Goal: Task Accomplishment & Management: Manage account settings

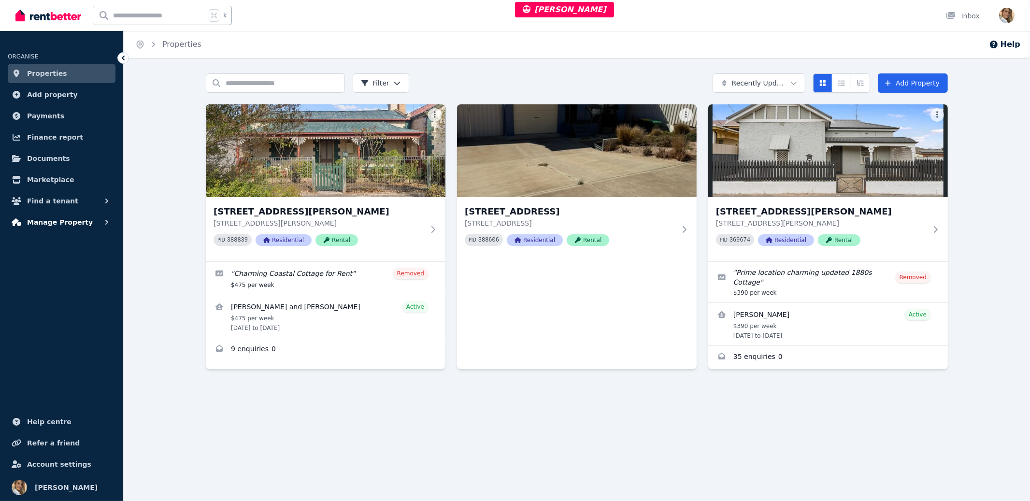
click at [36, 224] on span "Manage Property" at bounding box center [60, 222] width 66 height 12
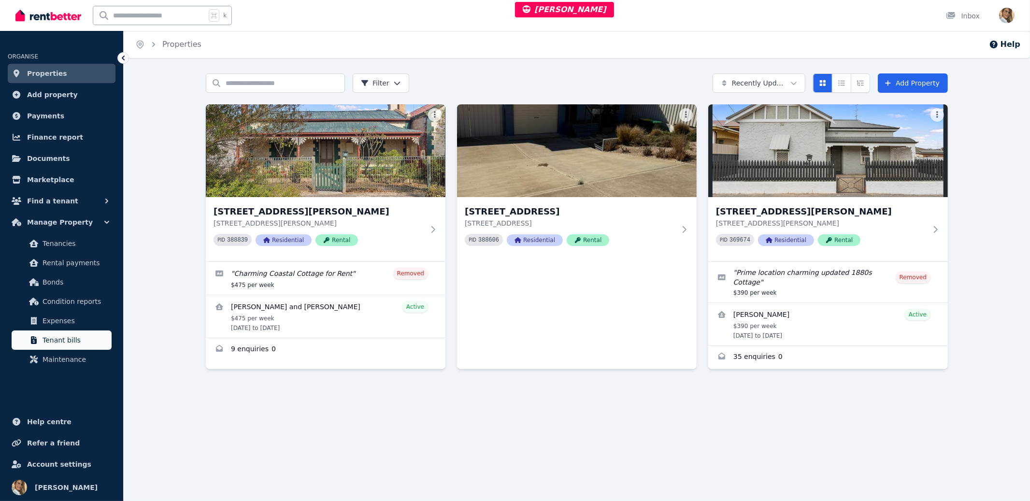
click at [69, 335] on span "Tenant bills" at bounding box center [75, 340] width 65 height 12
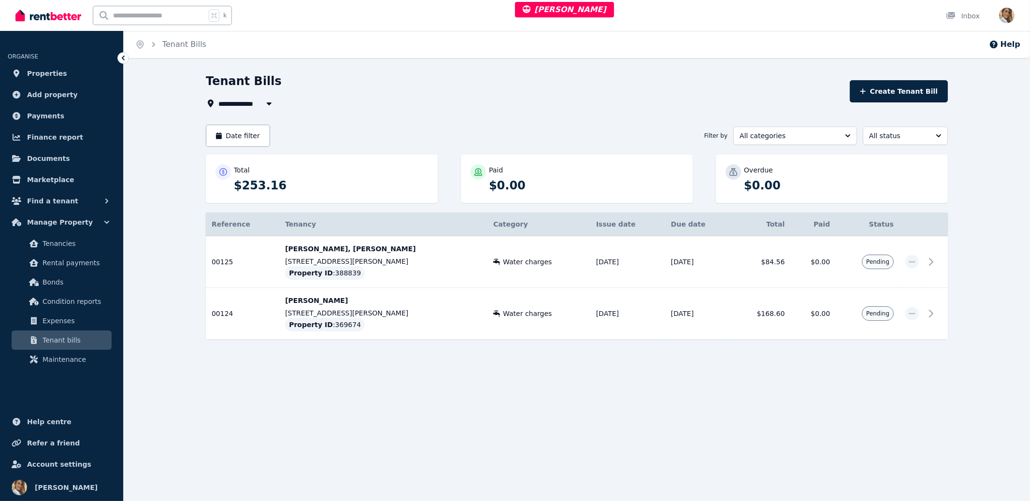
click at [493, 443] on div "**********" at bounding box center [515, 250] width 1030 height 501
click at [836, 276] on td "Pending" at bounding box center [868, 262] width 64 height 52
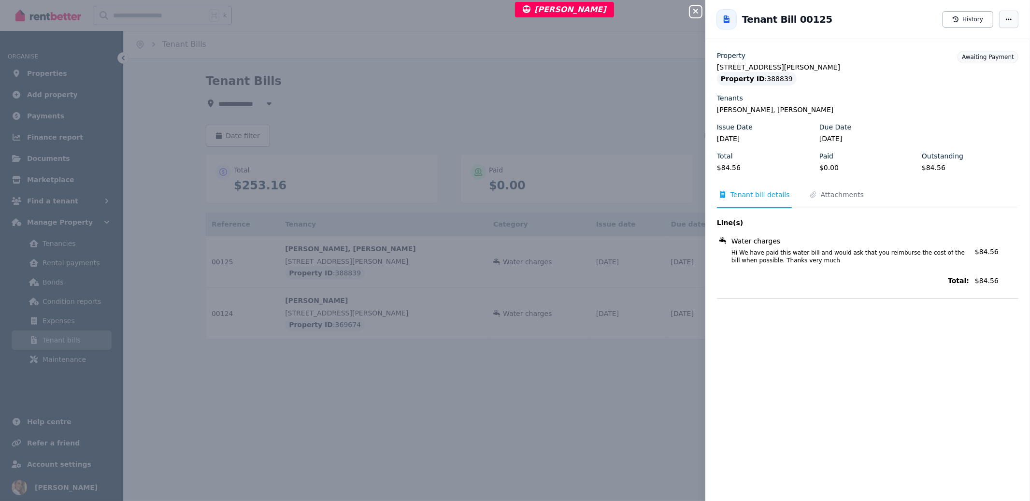
click at [999, 17] on span "button" at bounding box center [1008, 19] width 19 height 17
click at [858, 28] on div "Tenant Bill 00125 History Resend tenant [PERSON_NAME] [PERSON_NAME] as paid Cre…" at bounding box center [867, 19] width 325 height 31
click at [816, 343] on div "Property [STREET_ADDRESS][PERSON_NAME] Property ID : 388839 Tenants [PERSON_NAM…" at bounding box center [867, 270] width 325 height 462
click at [839, 194] on span "Attachments" at bounding box center [842, 195] width 43 height 10
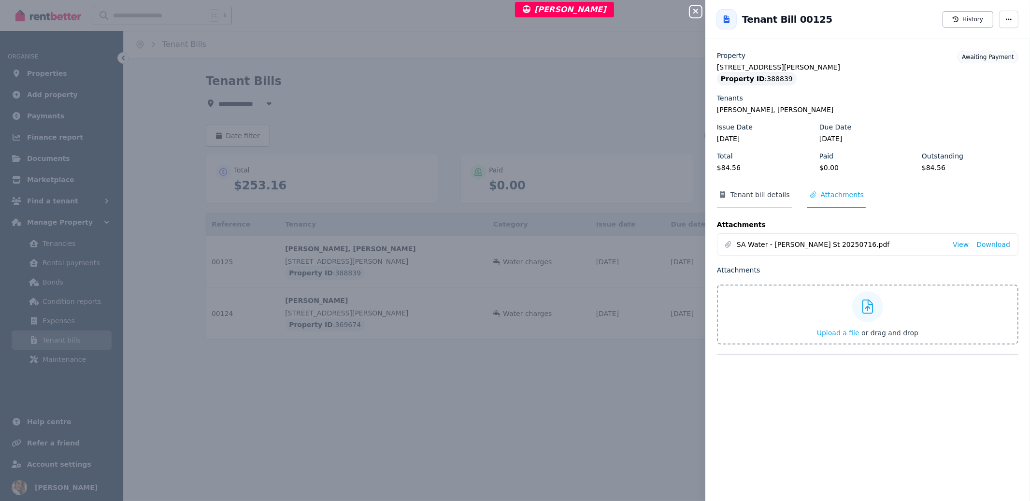
click at [750, 199] on span "Tenant bill details" at bounding box center [759, 195] width 59 height 10
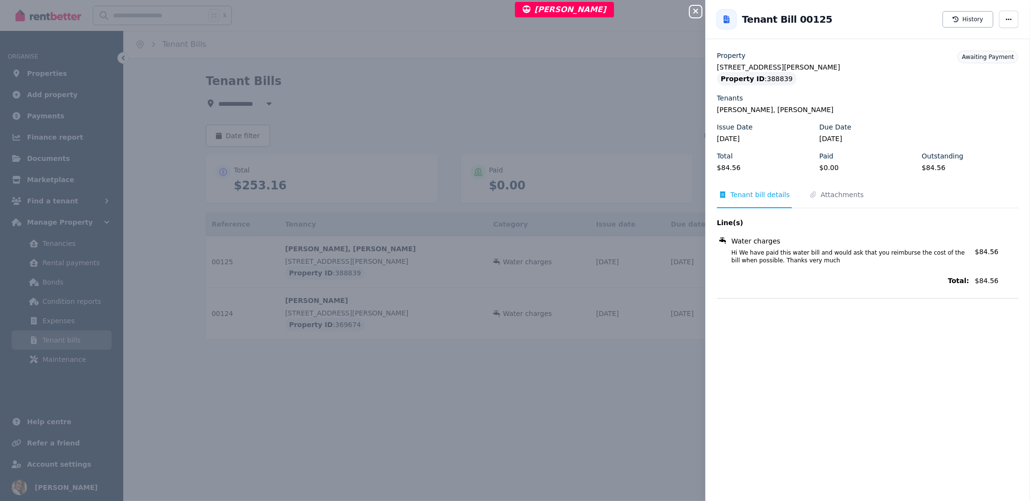
click at [391, 100] on div "Close panel Back to Tenant Bill 00125 History Property [STREET_ADDRESS][PERSON_…" at bounding box center [515, 250] width 1030 height 501
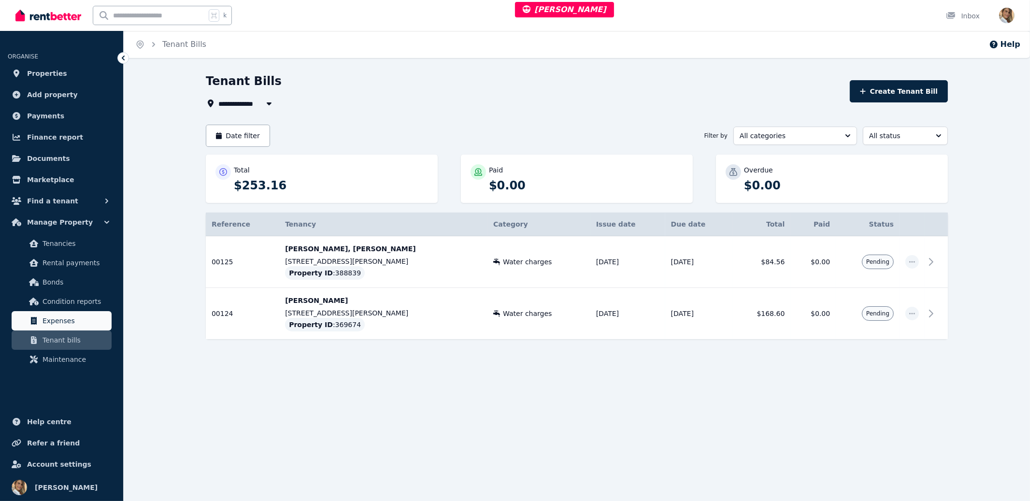
click at [76, 318] on span "Expenses" at bounding box center [75, 321] width 65 height 12
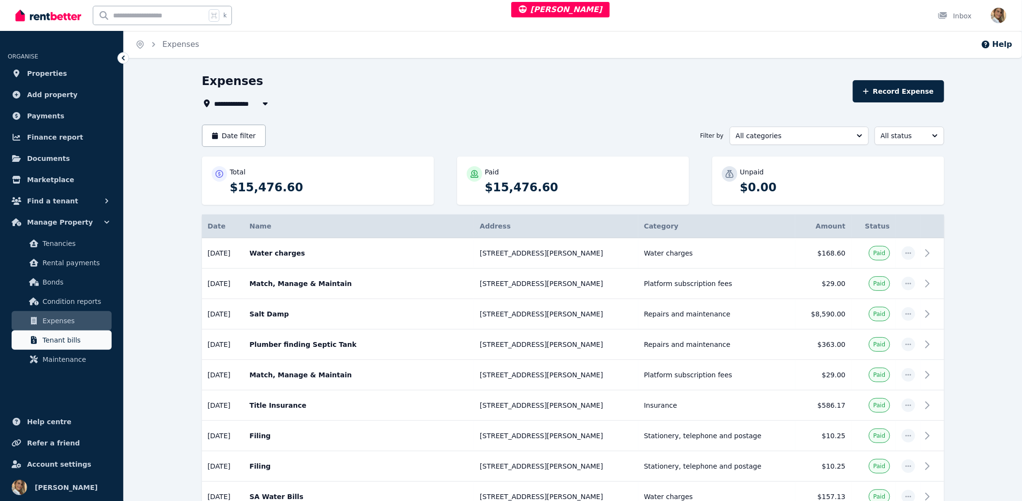
click at [34, 334] on link "Tenant bills" at bounding box center [62, 339] width 100 height 19
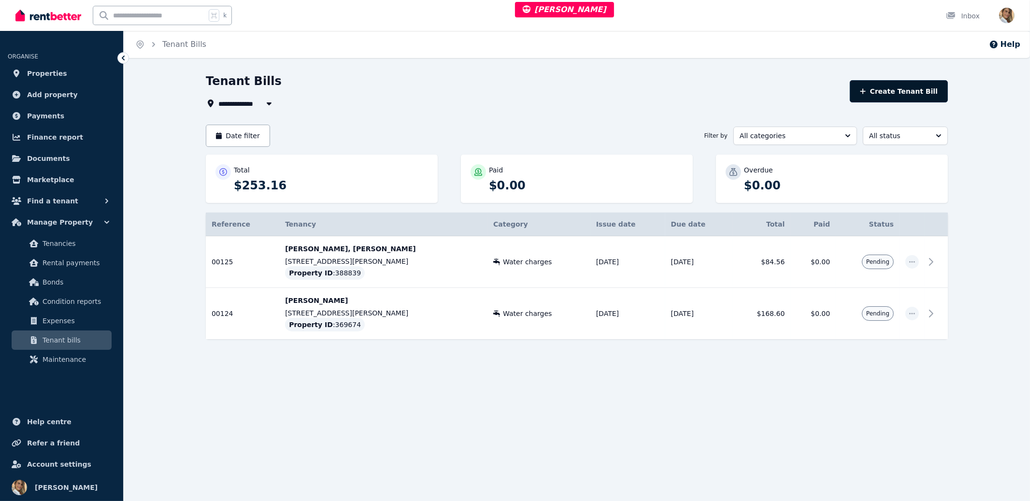
click at [925, 93] on button "Create Tenant Bill" at bounding box center [899, 91] width 98 height 22
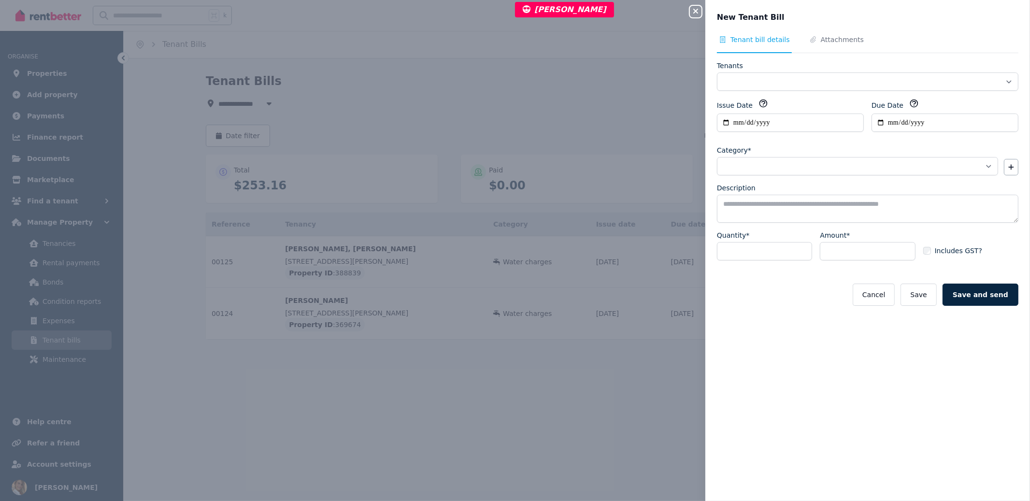
drag, startPoint x: 769, startPoint y: 312, endPoint x: 801, endPoint y: 225, distance: 93.1
click at [767, 303] on form "**********" at bounding box center [867, 191] width 301 height 260
click at [694, 9] on icon "button" at bounding box center [695, 11] width 5 height 5
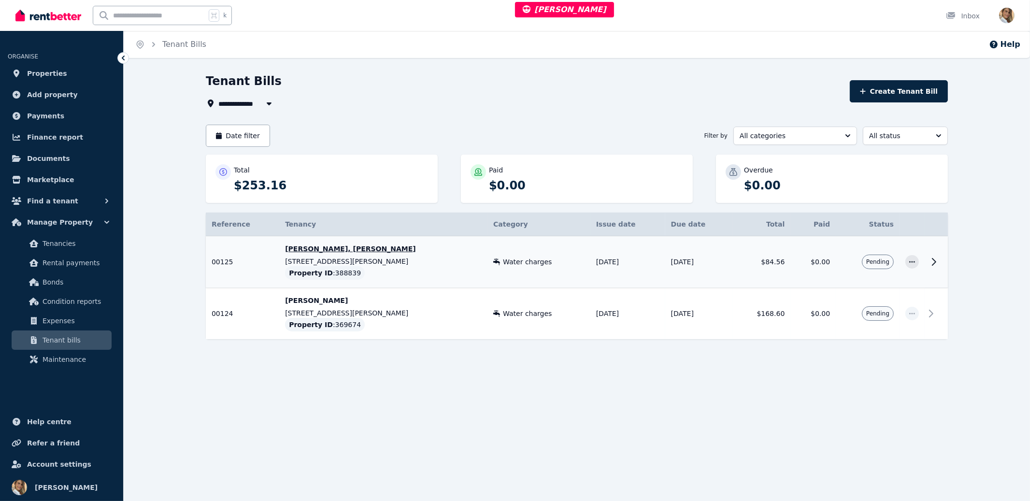
click at [590, 279] on td "[DATE]" at bounding box center [627, 262] width 75 height 52
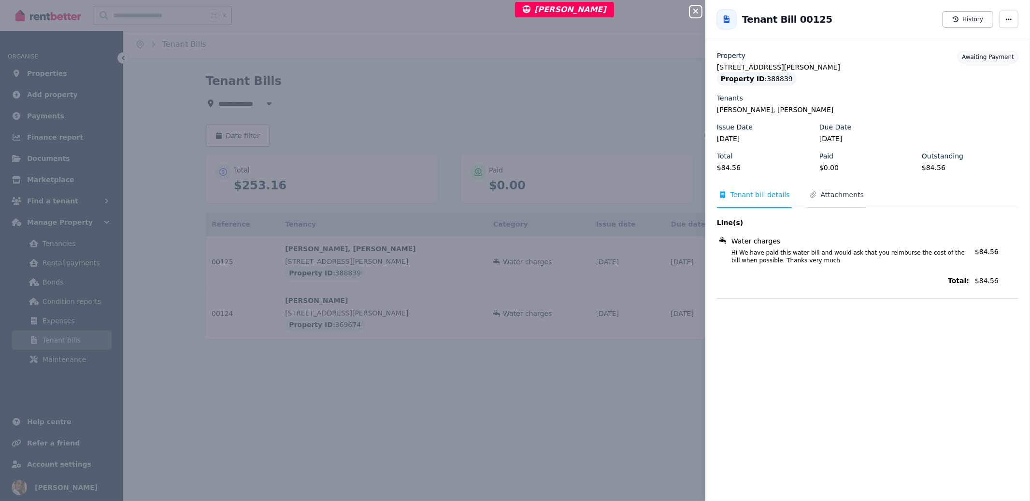
click at [855, 200] on span "Attachments" at bounding box center [836, 199] width 58 height 18
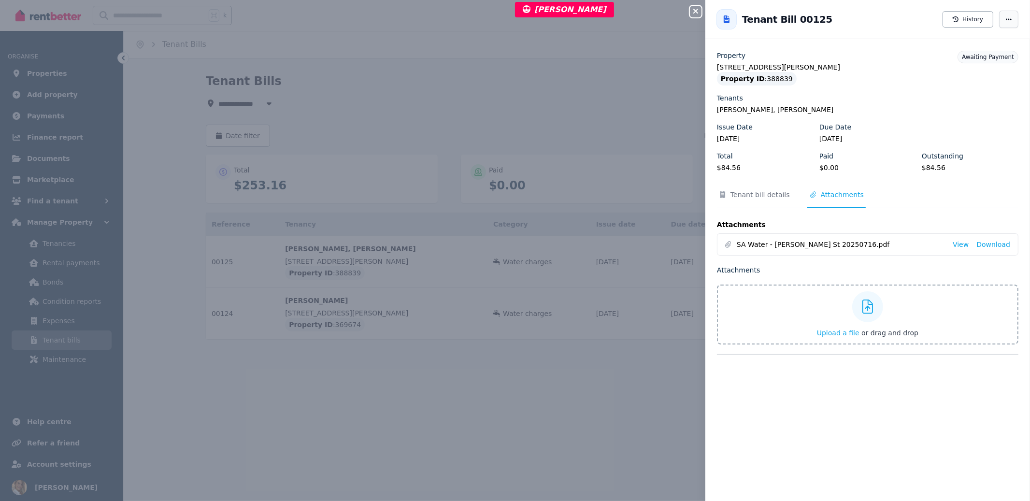
click at [999, 25] on span "button" at bounding box center [1008, 19] width 19 height 17
click at [691, 9] on icon "button" at bounding box center [696, 11] width 12 height 8
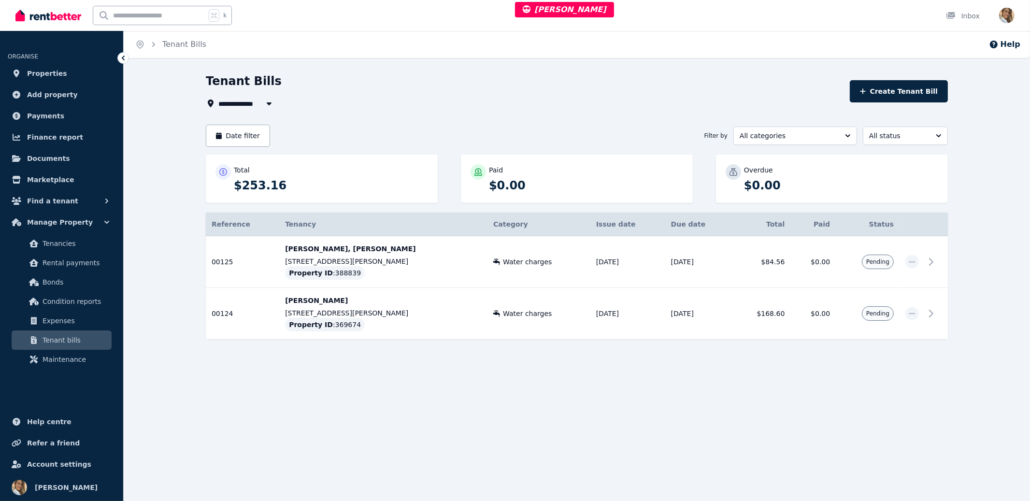
click at [389, 441] on div "**********" at bounding box center [515, 250] width 1030 height 501
click at [71, 316] on span "Expenses" at bounding box center [75, 321] width 65 height 12
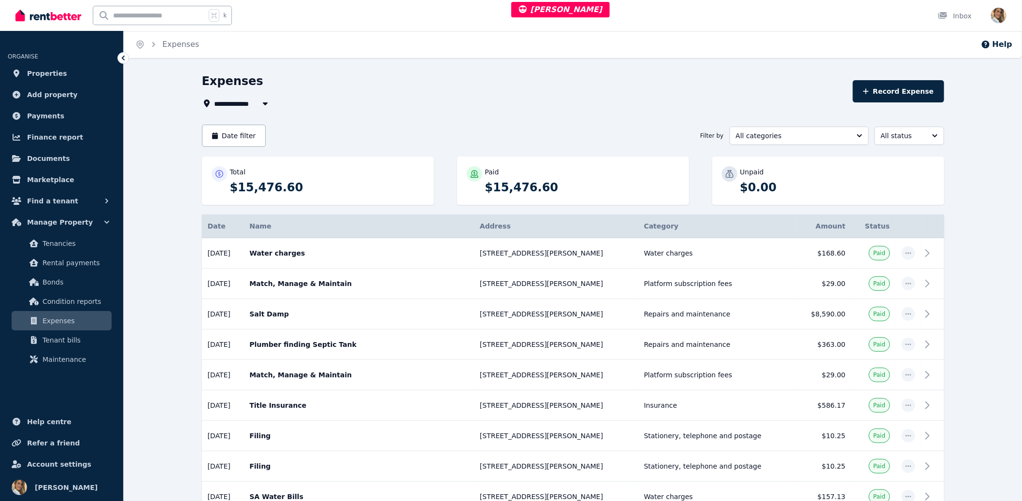
click at [423, 99] on div "**********" at bounding box center [524, 104] width 645 height 12
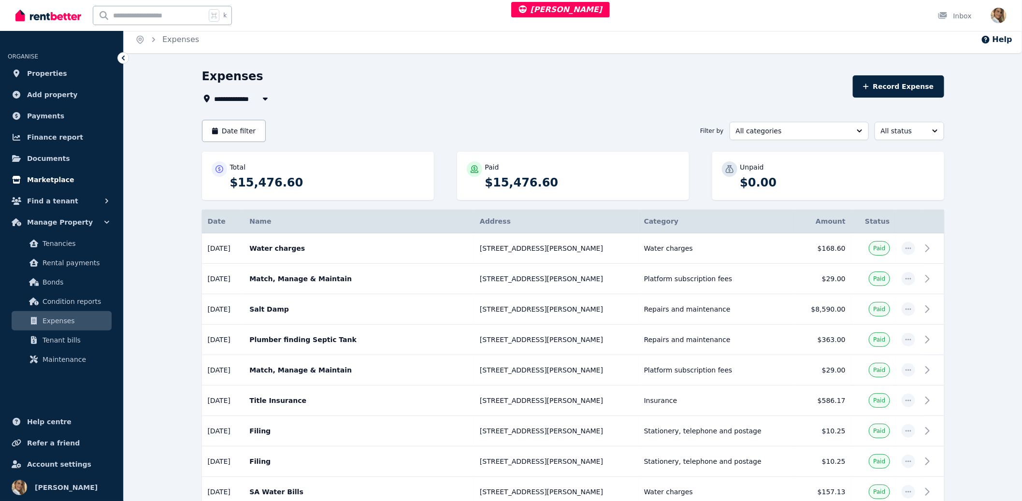
scroll to position [5, 0]
click at [308, 249] on p "Water charges" at bounding box center [358, 248] width 219 height 10
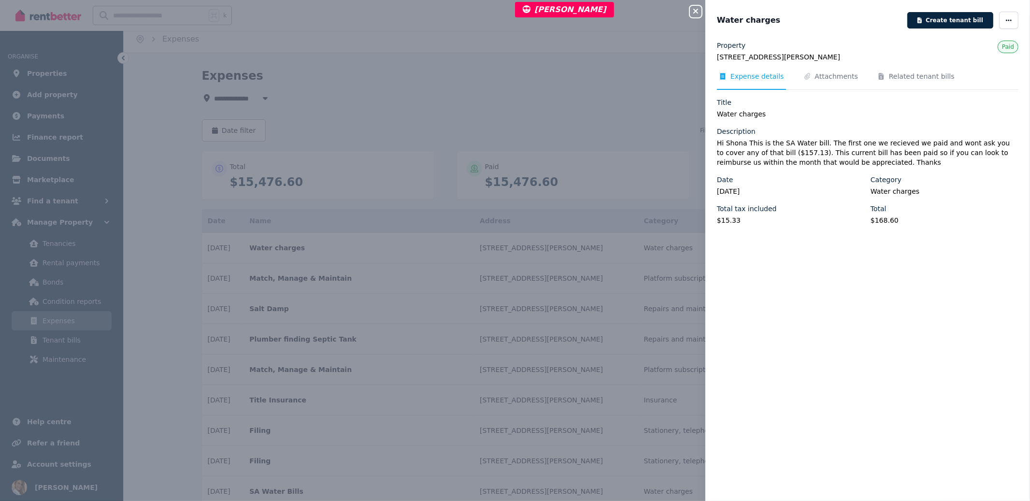
click at [550, 128] on div "Close panel Water charges Create tenant bill Property [STREET_ADDRESS][PERSON_N…" at bounding box center [515, 250] width 1030 height 501
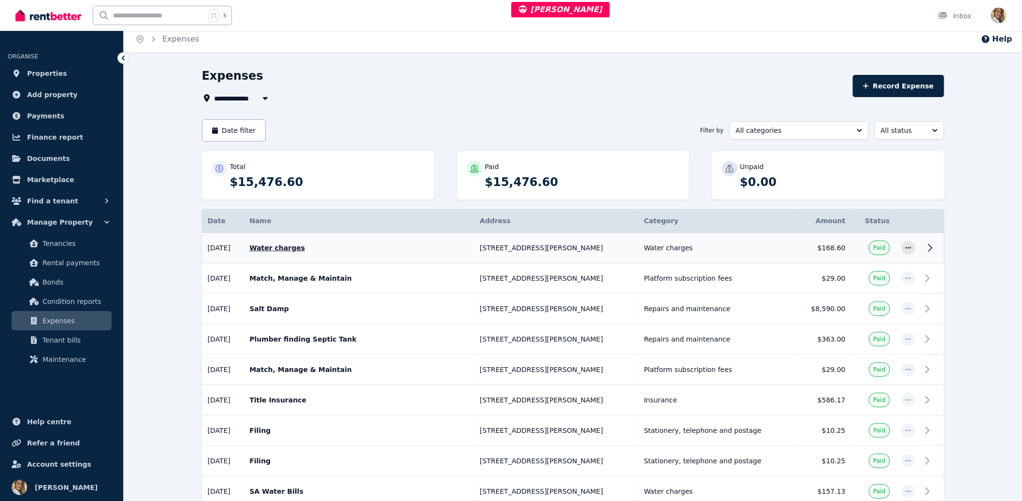
click at [754, 253] on td "Water charges" at bounding box center [716, 248] width 157 height 30
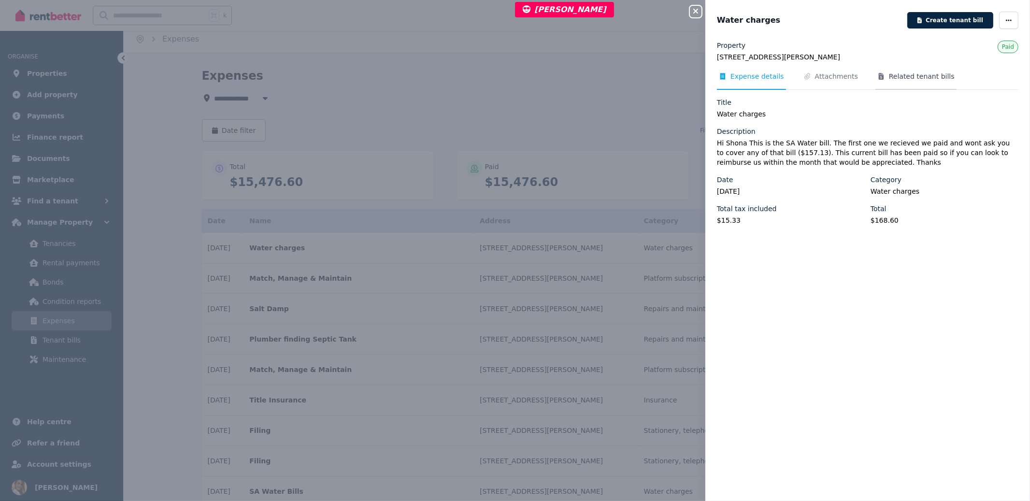
click at [915, 78] on span "Related tenant bills" at bounding box center [922, 76] width 66 height 10
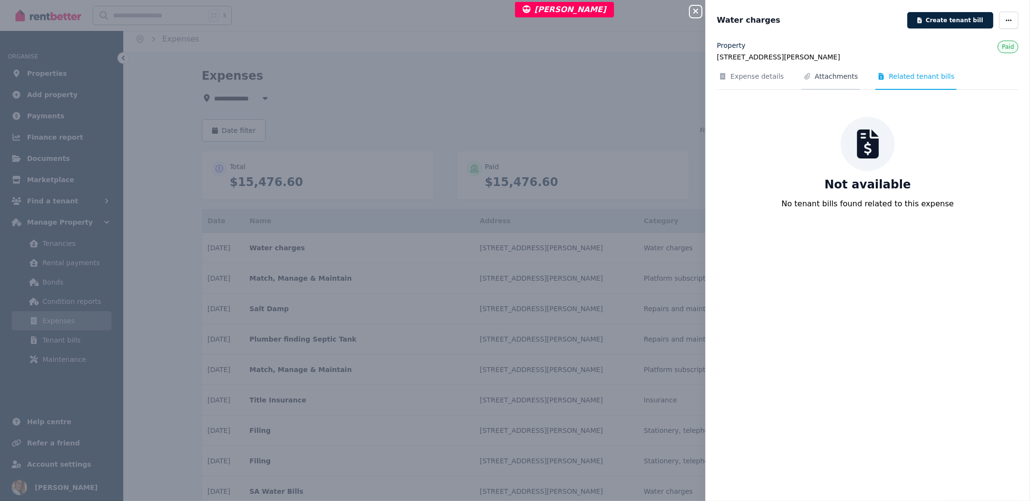
click at [833, 80] on span "Attachments" at bounding box center [836, 76] width 43 height 10
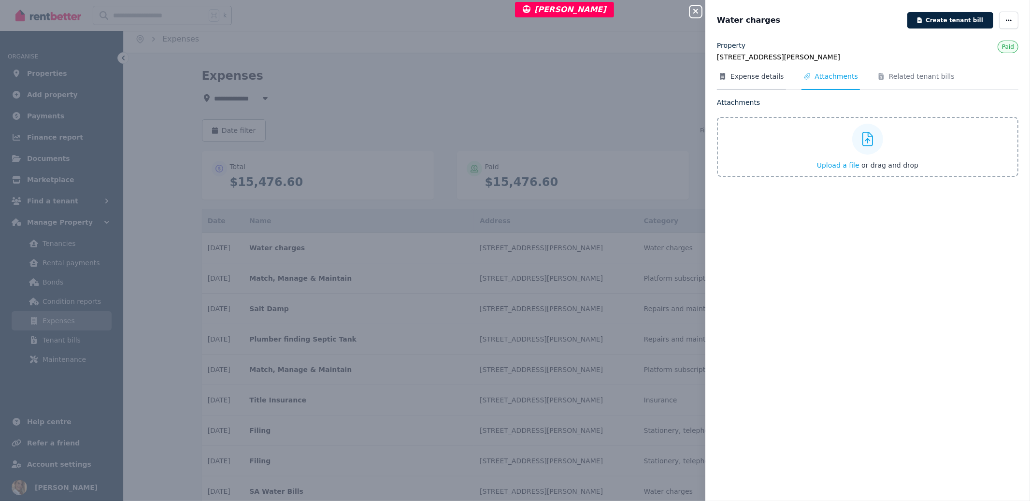
click at [744, 73] on span "Expense details" at bounding box center [757, 76] width 54 height 10
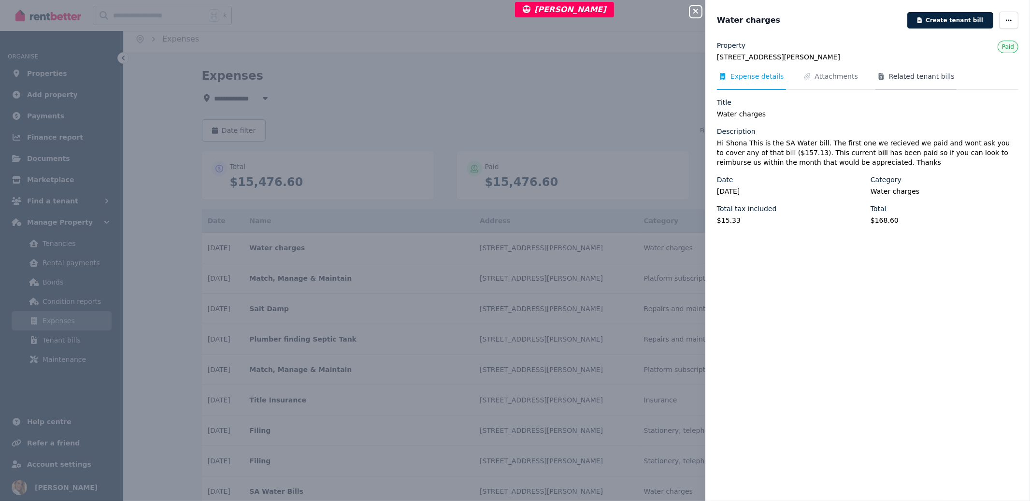
click at [926, 74] on span "Related tenant bills" at bounding box center [922, 76] width 66 height 10
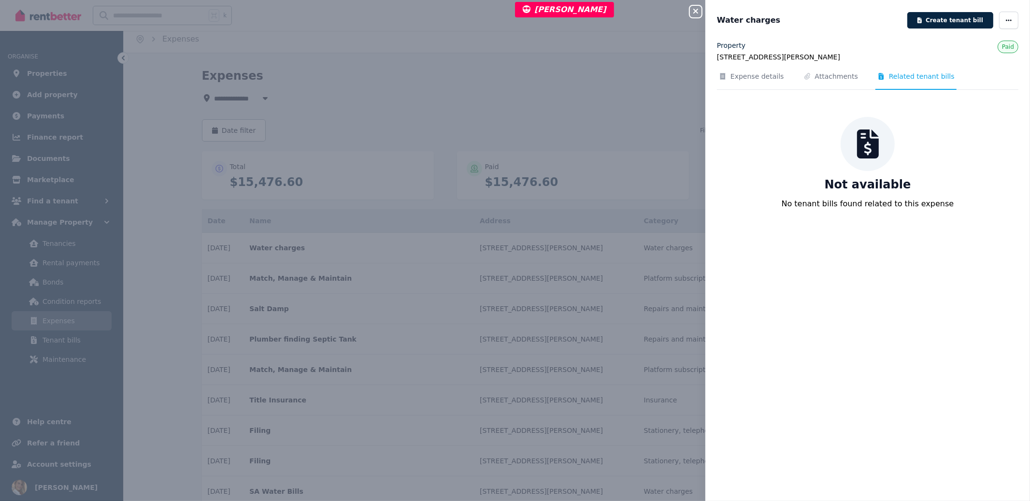
click at [698, 10] on icon "button" at bounding box center [696, 11] width 12 height 8
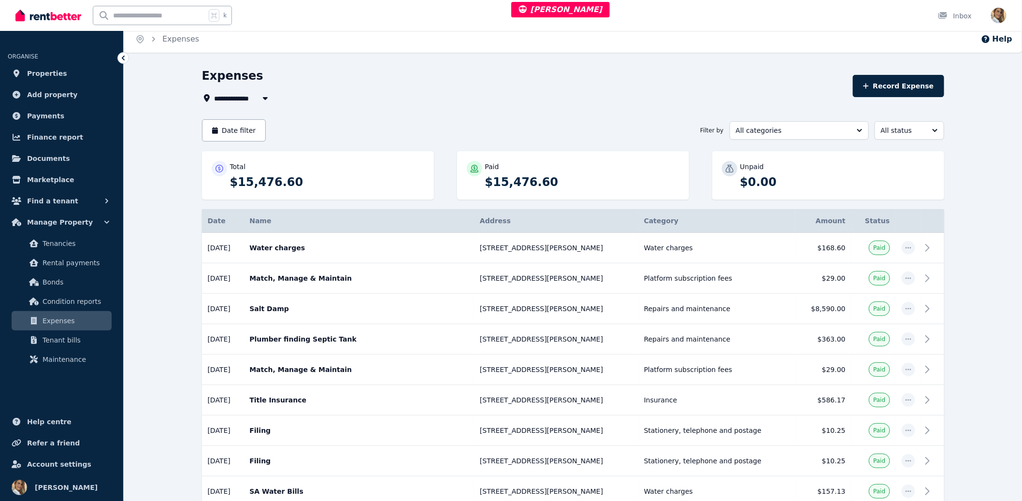
drag, startPoint x: 732, startPoint y: 68, endPoint x: 675, endPoint y: 60, distance: 57.5
click at [728, 68] on div "Expenses" at bounding box center [524, 77] width 645 height 18
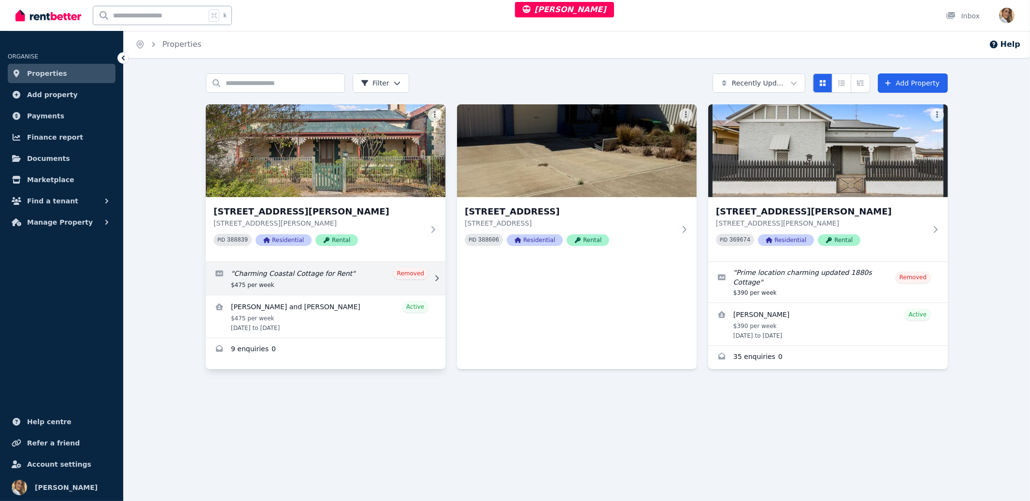
drag, startPoint x: 364, startPoint y: 429, endPoint x: 255, endPoint y: 282, distance: 182.7
click at [359, 428] on div "Home Properties Help Search properties Filter Recently Updated Add Property [ST…" at bounding box center [515, 250] width 1030 height 501
click at [51, 201] on span "Find a tenant" at bounding box center [52, 201] width 51 height 12
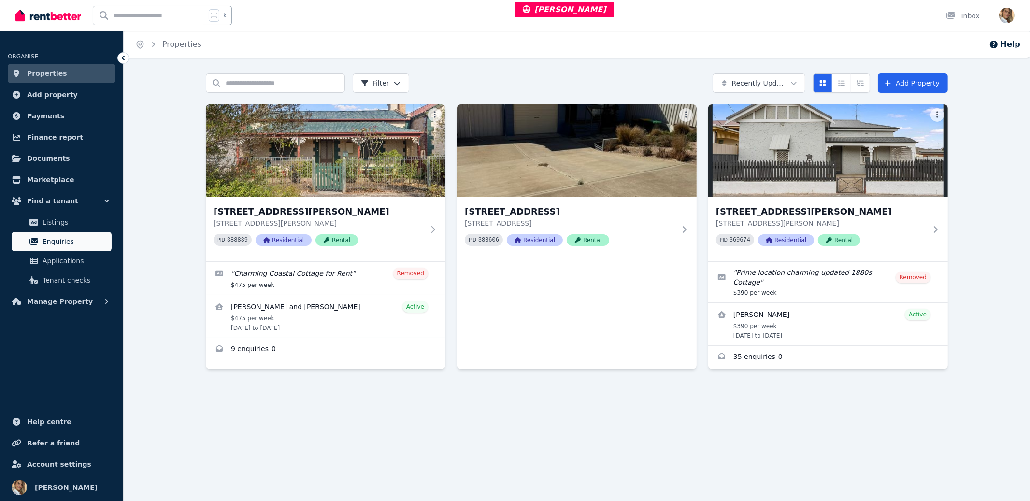
click at [63, 239] on span "Enquiries" at bounding box center [75, 242] width 65 height 12
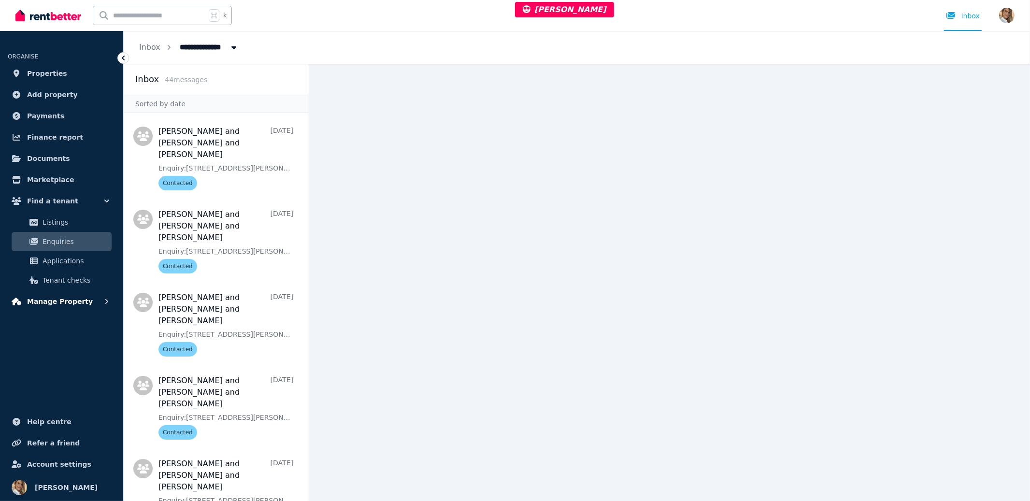
click at [64, 299] on span "Manage Property" at bounding box center [60, 302] width 66 height 12
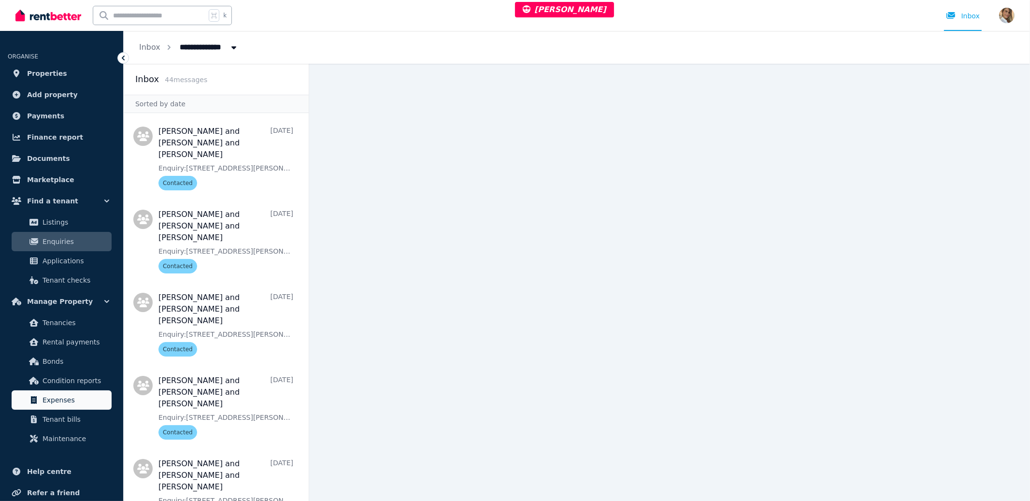
click at [76, 398] on span "Expenses" at bounding box center [75, 400] width 65 height 12
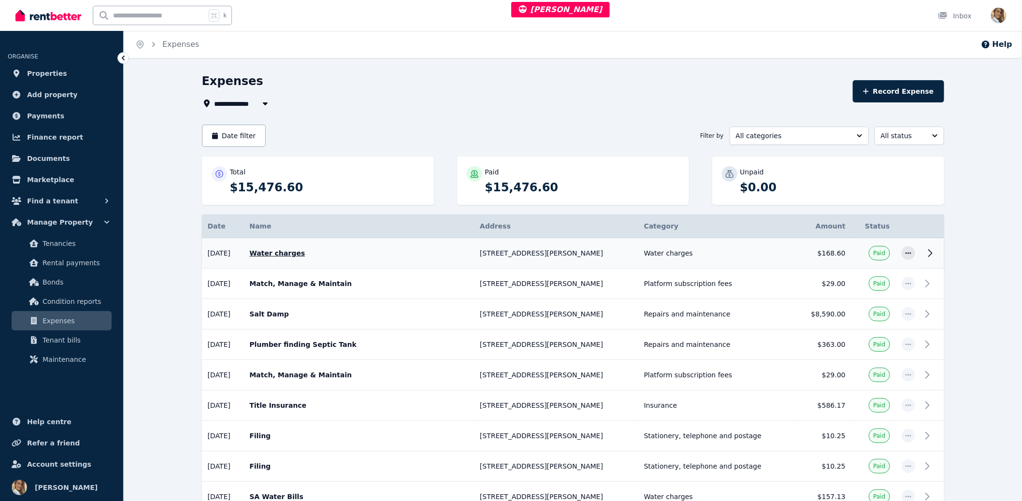
click at [390, 251] on p "Water charges" at bounding box center [358, 253] width 219 height 10
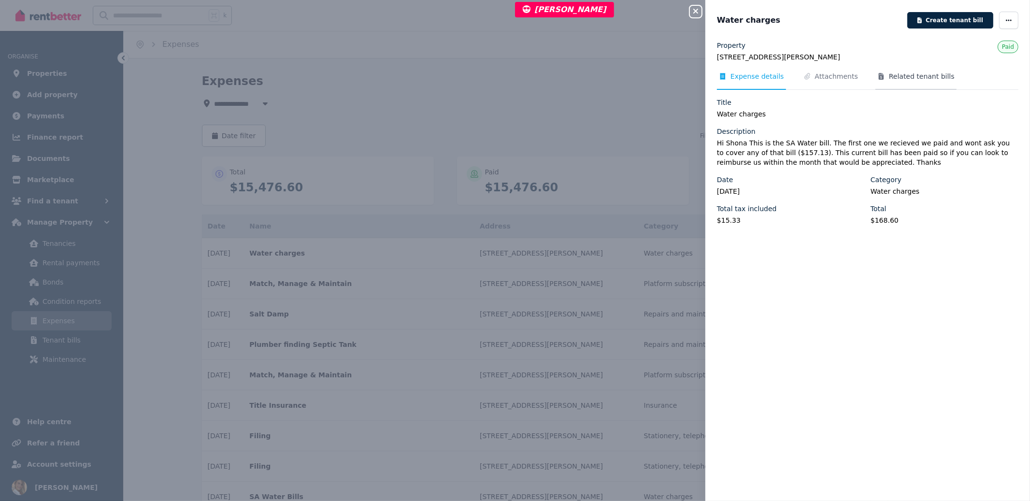
click at [924, 81] on span "Related tenant bills" at bounding box center [915, 80] width 81 height 18
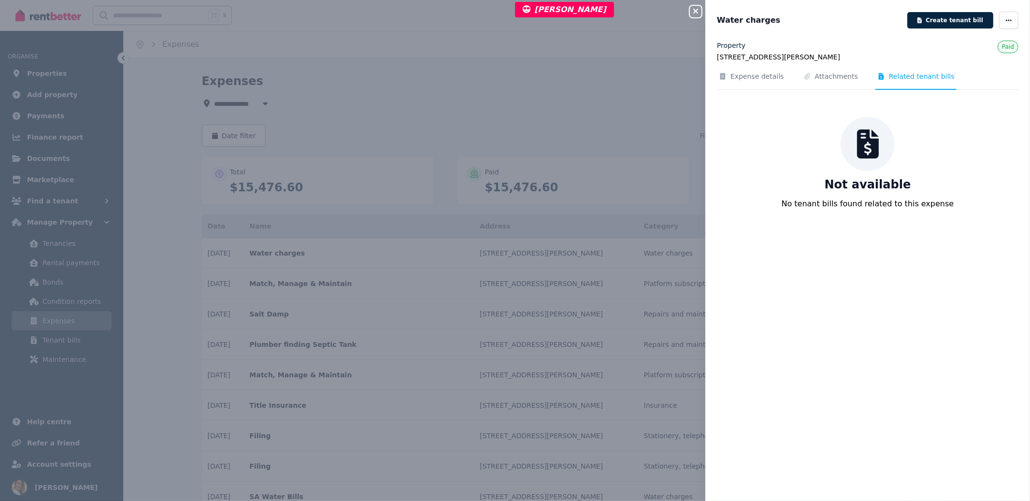
click at [696, 11] on icon "button" at bounding box center [695, 11] width 5 height 5
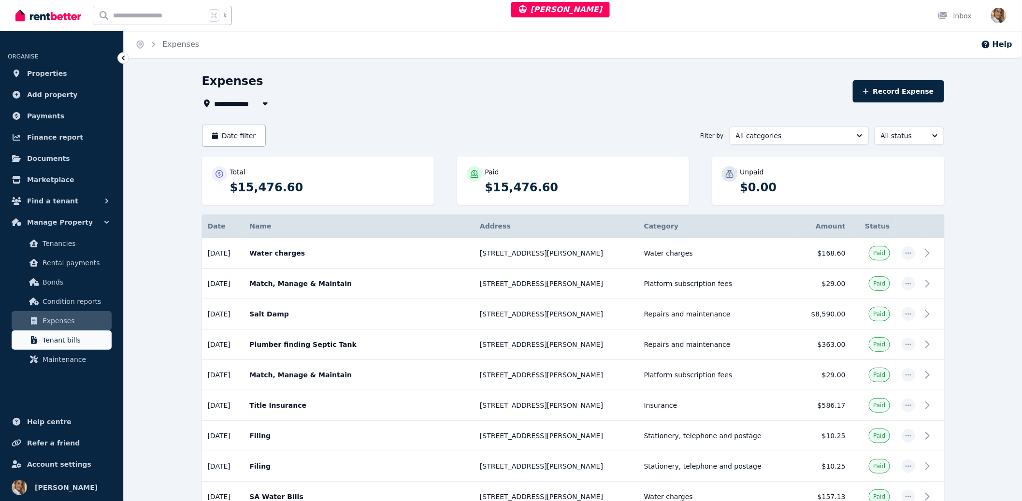
click at [67, 339] on span "Tenant bills" at bounding box center [75, 340] width 65 height 12
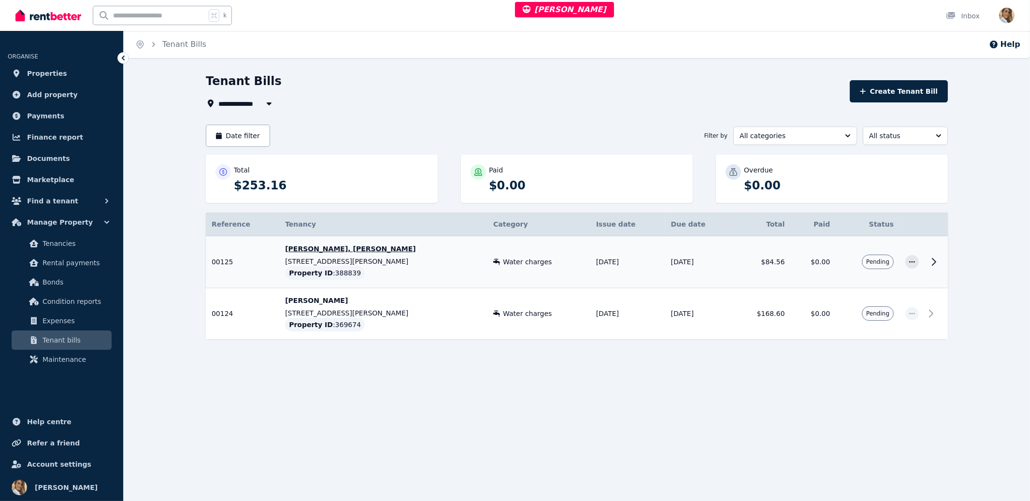
click at [251, 269] on td "00125 Ref no: 00125 Tenants: Bijaya Adhikari, Asmina Pokhrel Issue date: 13/08/…" at bounding box center [242, 262] width 73 height 52
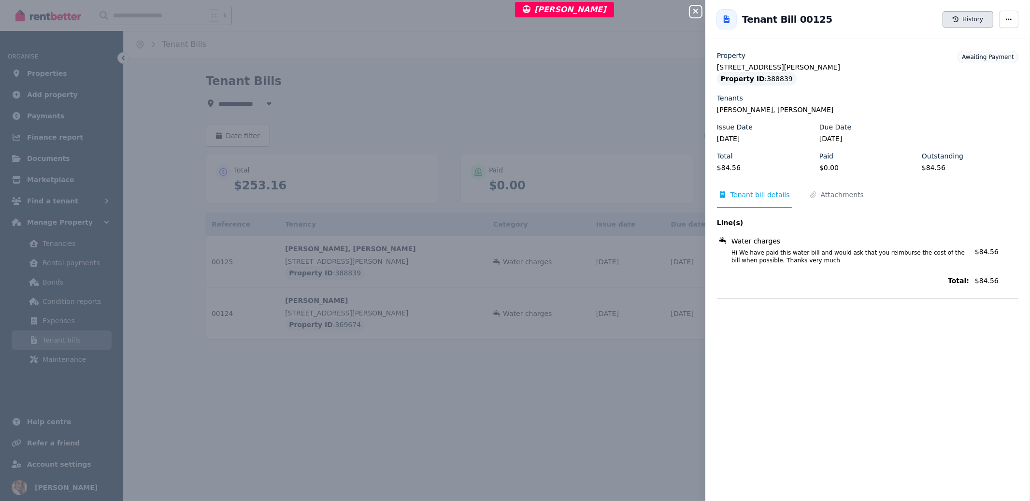
click at [959, 23] on button "History" at bounding box center [967, 19] width 51 height 16
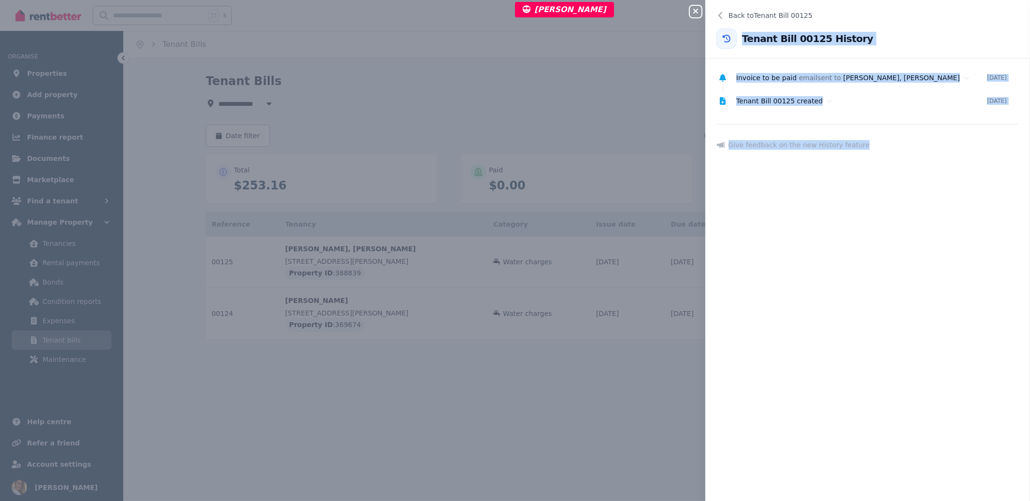
drag, startPoint x: 816, startPoint y: 219, endPoint x: 717, endPoint y: 42, distance: 202.9
click at [719, 53] on div "Back to Tenant Bill 00125 Tenant Bill 00125 History Invoice to be paid email se…" at bounding box center [867, 250] width 325 height 501
click at [723, 13] on icon at bounding box center [720, 16] width 8 height 8
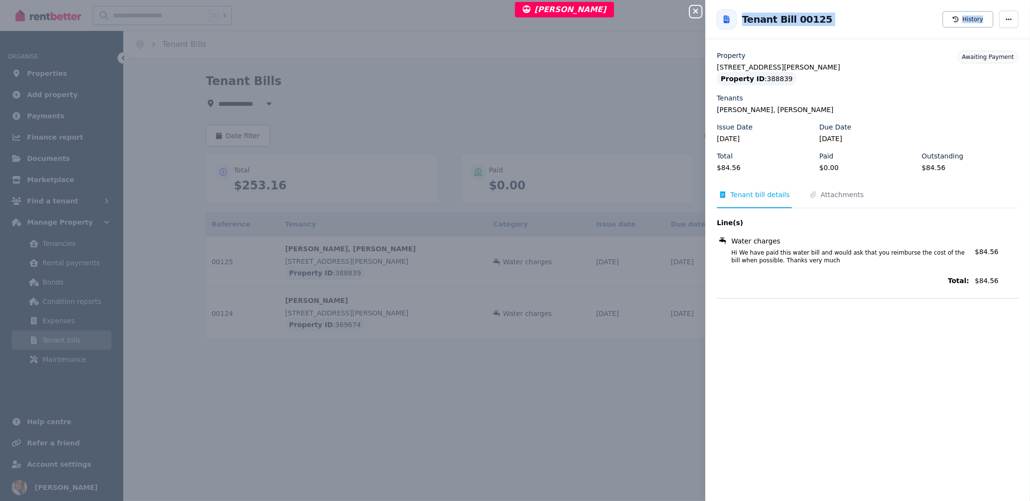
click at [696, 12] on icon "button" at bounding box center [695, 11] width 5 height 5
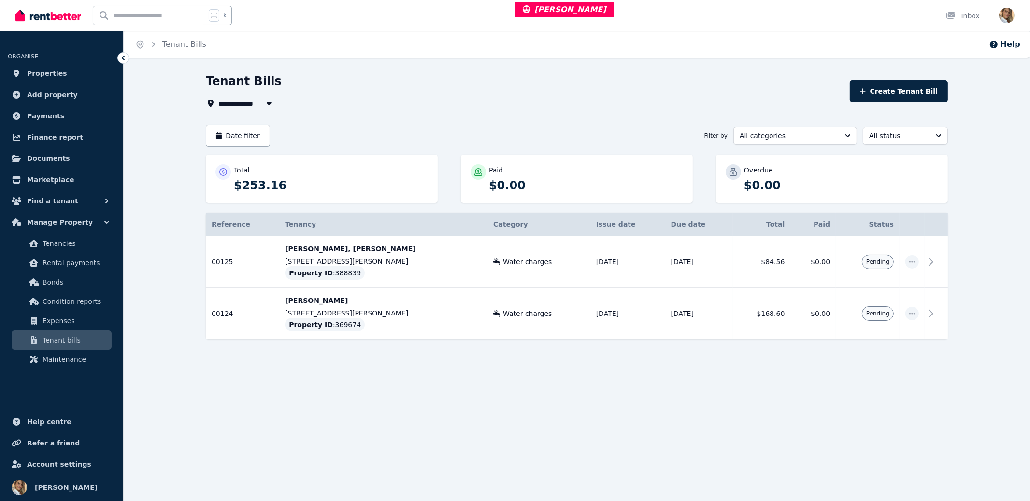
click at [793, 397] on div "**********" at bounding box center [515, 250] width 1030 height 501
click at [750, 310] on td "$168.60" at bounding box center [762, 314] width 58 height 52
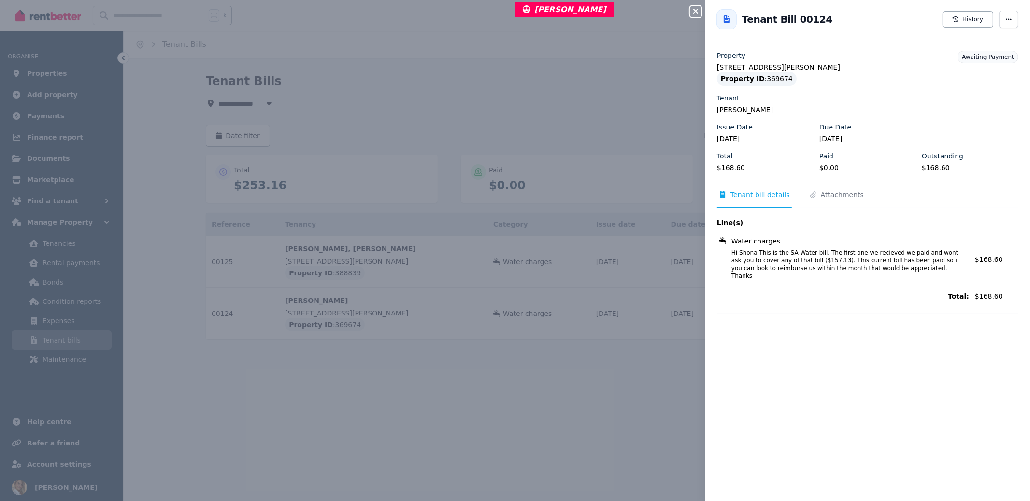
click at [855, 264] on span "Hi Shona This is the SA Water bill. The first one we recieved we paid and wont …" at bounding box center [844, 264] width 249 height 31
click at [821, 192] on span "Attachments" at bounding box center [842, 195] width 43 height 10
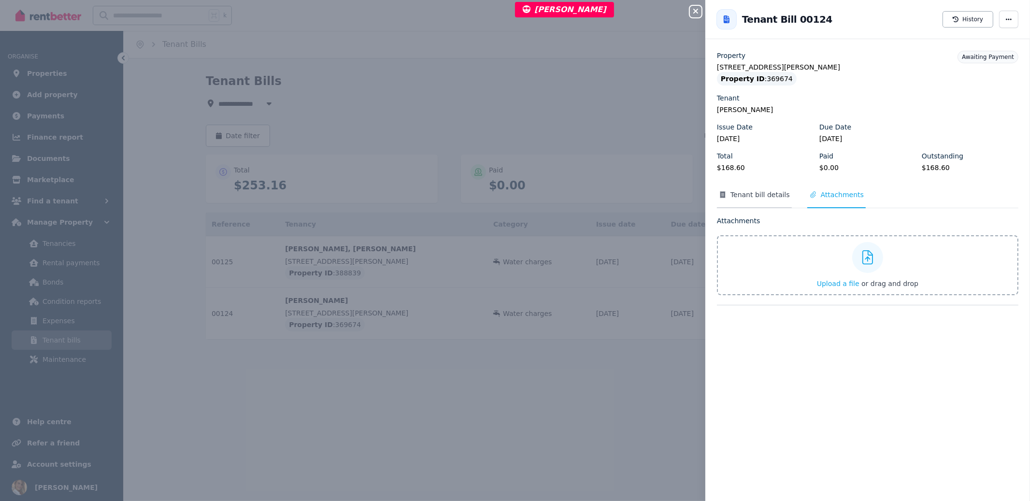
click at [745, 194] on span "Tenant bill details" at bounding box center [759, 195] width 59 height 10
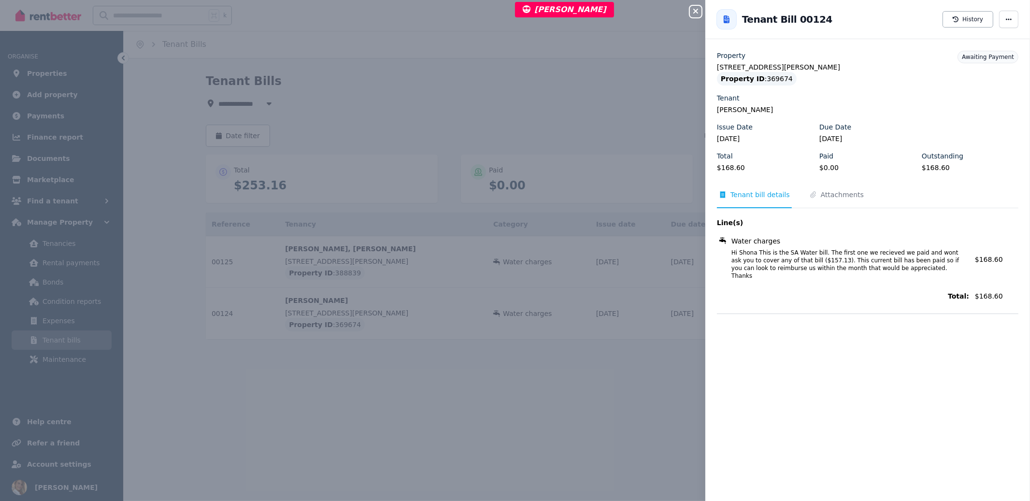
click at [687, 13] on div "Close panel Back to Tenant Bill 00125 Tenant Bill 00124 History Property 16 For…" at bounding box center [515, 250] width 1030 height 501
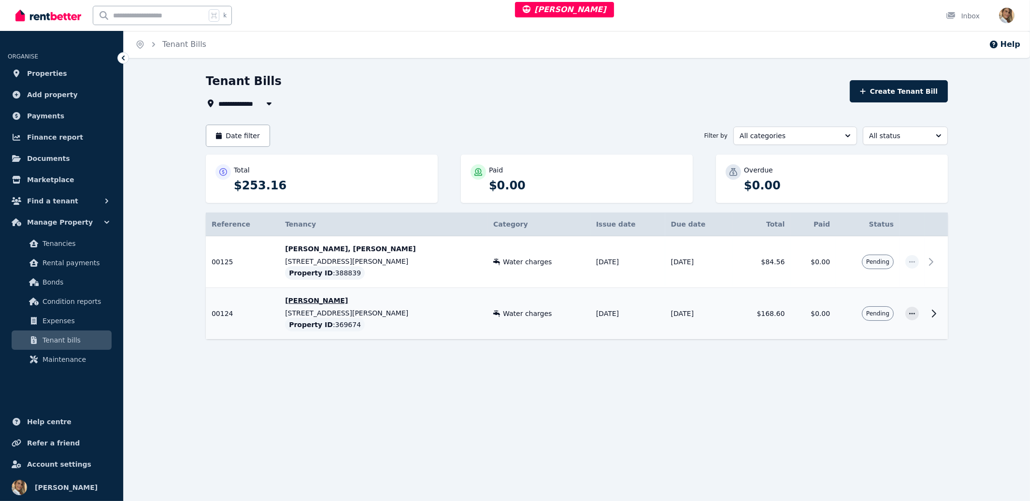
drag, startPoint x: 421, startPoint y: 126, endPoint x: 804, endPoint y: 298, distance: 420.1
click at [433, 136] on div "Date filter Filter by All categories All status" at bounding box center [577, 136] width 742 height 22
click at [720, 326] on td "[DATE]" at bounding box center [699, 314] width 68 height 52
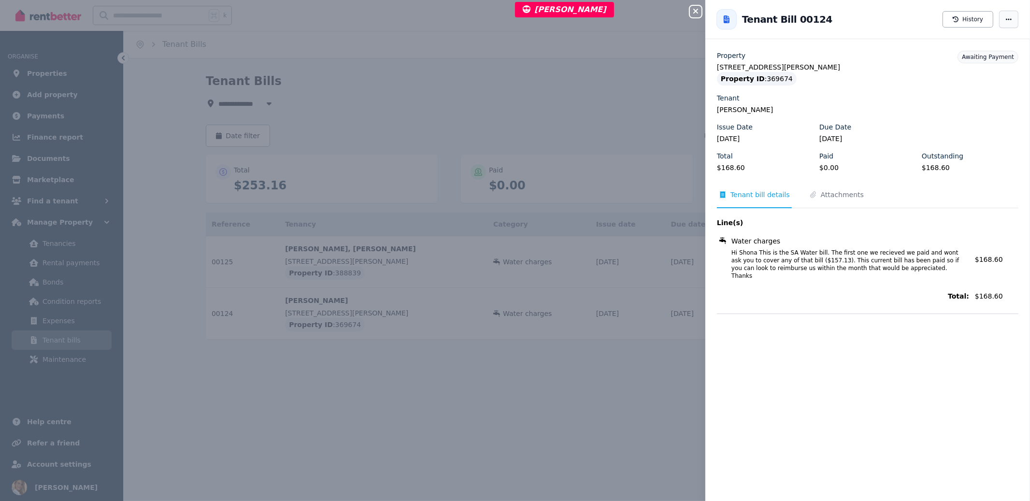
click at [1005, 20] on icon "button" at bounding box center [1009, 19] width 8 height 7
click at [910, 314] on div "Property 16 Forster St, Kadina Property ID : 369674 Tenant Shona Birchmore Issu…" at bounding box center [867, 187] width 325 height 296
click at [860, 262] on span "Hi Shona This is the SA Water bill. The first one we recieved we paid and wont …" at bounding box center [844, 264] width 249 height 31
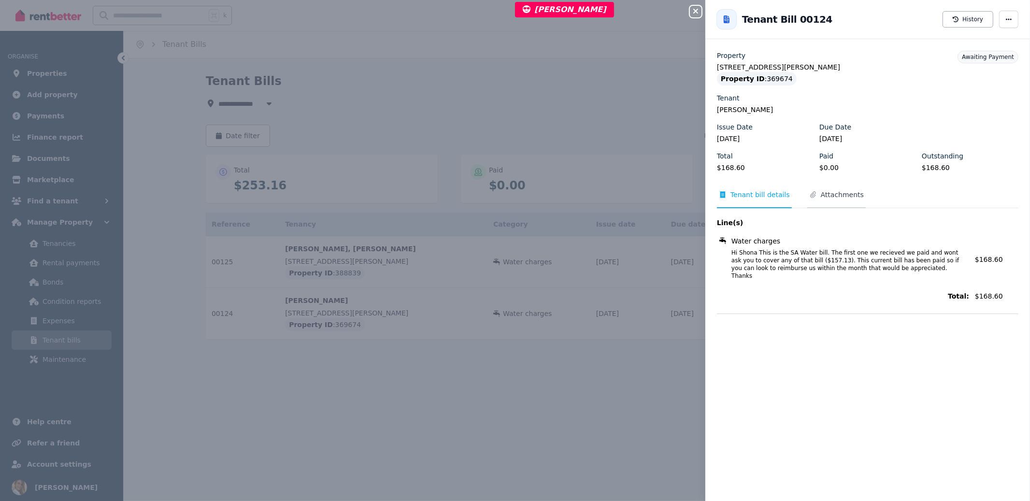
click at [839, 200] on span "Attachments" at bounding box center [836, 199] width 58 height 18
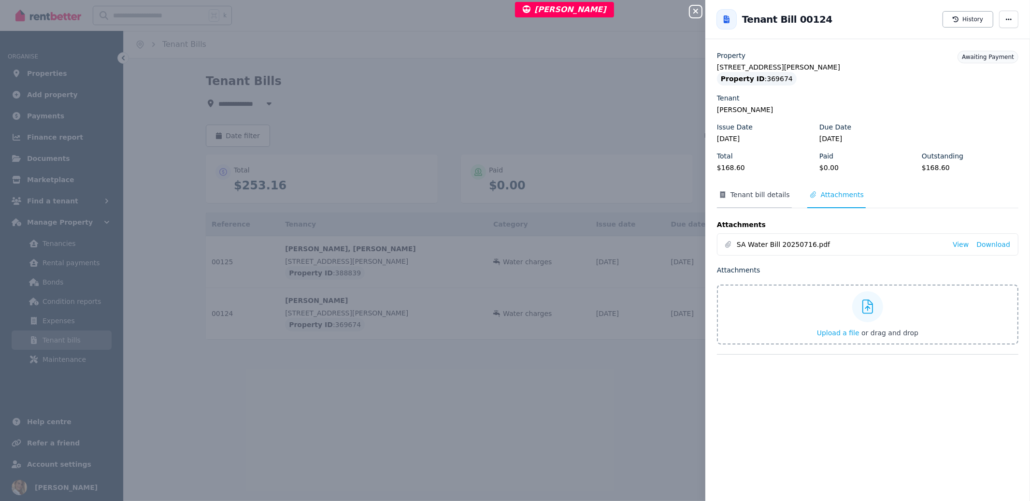
click at [748, 197] on span "Tenant bill details" at bounding box center [759, 195] width 59 height 10
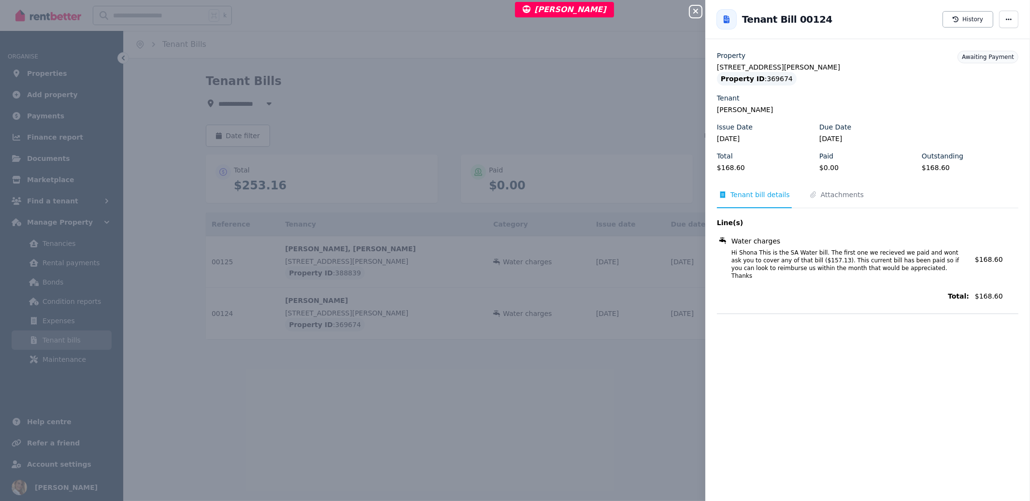
click at [696, 16] on button "Close panel" at bounding box center [696, 12] width 12 height 12
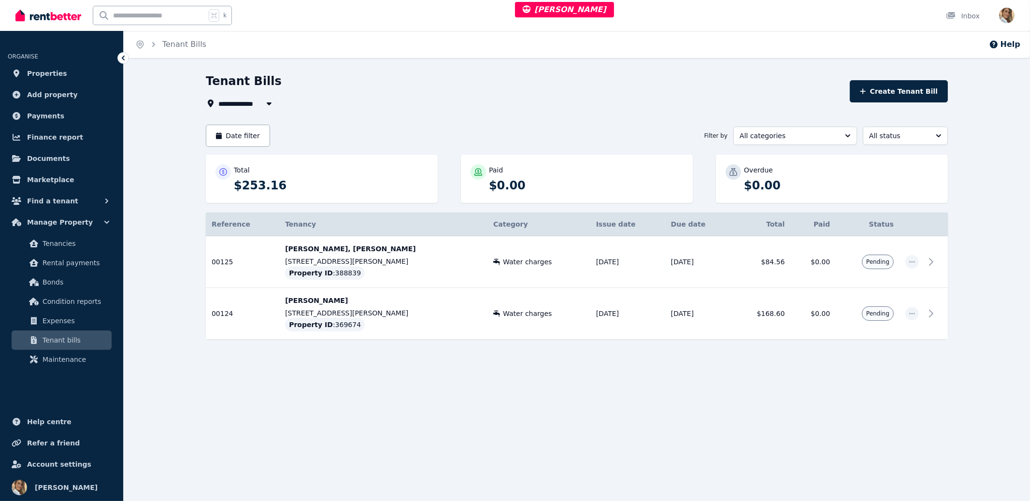
click at [1018, 160] on div "**********" at bounding box center [577, 232] width 906 height 318
click at [845, 142] on button "All categories" at bounding box center [795, 136] width 124 height 18
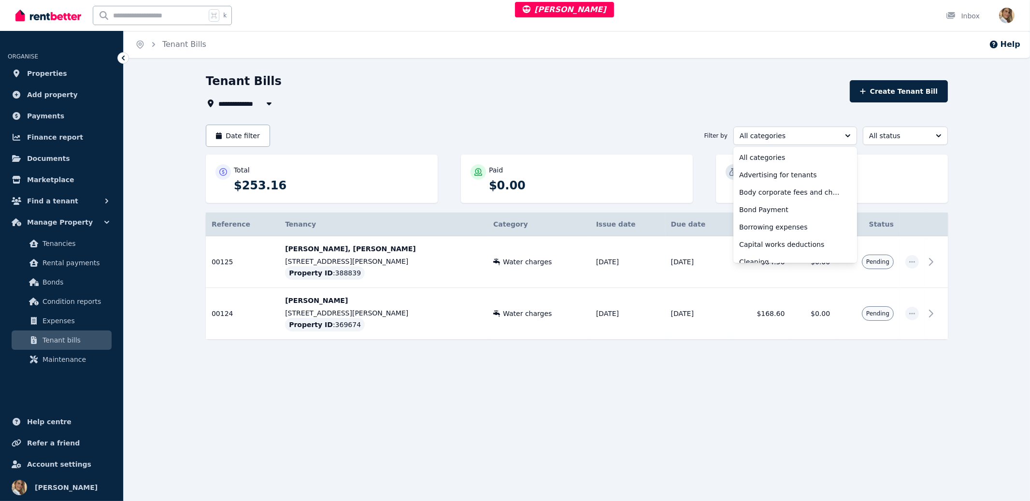
click at [986, 137] on div "**********" at bounding box center [577, 232] width 906 height 318
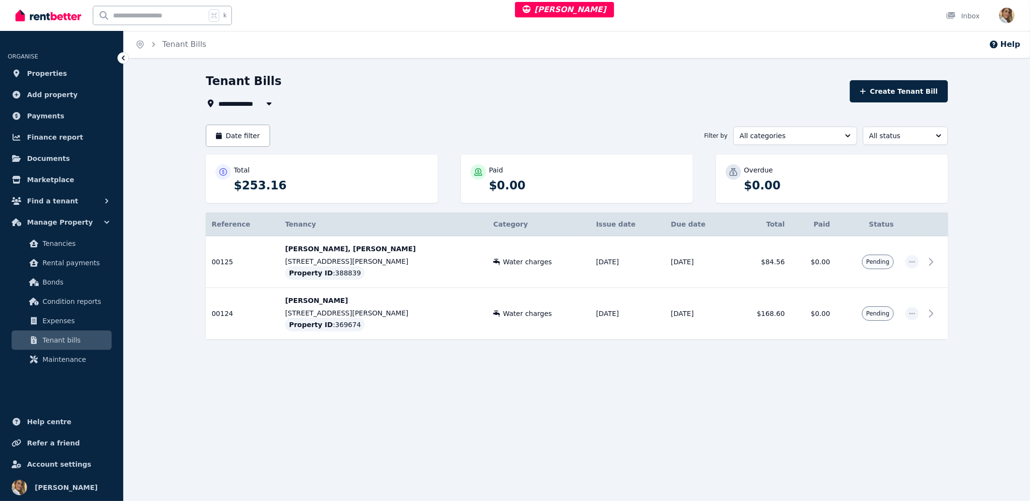
click at [911, 115] on div "**********" at bounding box center [577, 223] width 742 height 300
drag, startPoint x: 439, startPoint y: 110, endPoint x: 422, endPoint y: 118, distance: 19.4
click at [436, 112] on div "**********" at bounding box center [577, 223] width 742 height 300
click at [58, 322] on span "Expenses" at bounding box center [75, 321] width 65 height 12
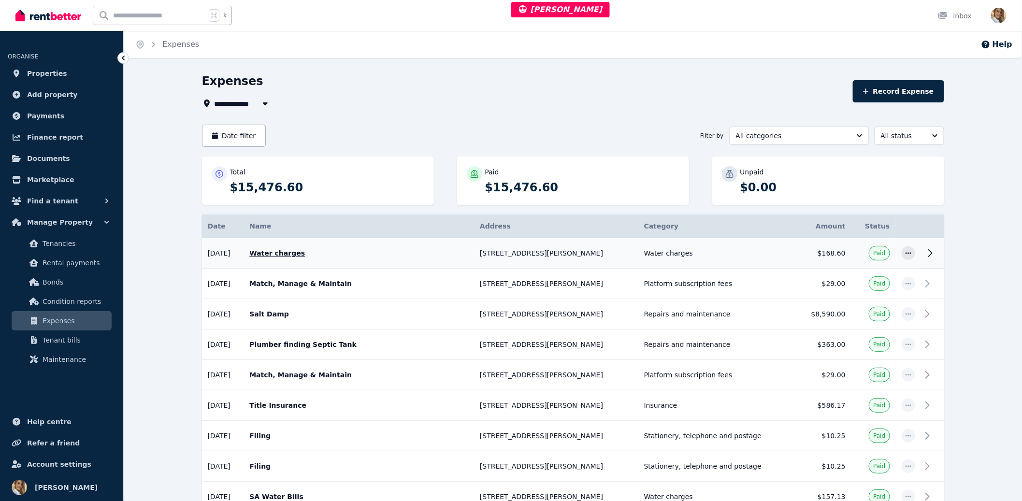
click at [426, 256] on p "Water charges" at bounding box center [358, 253] width 219 height 10
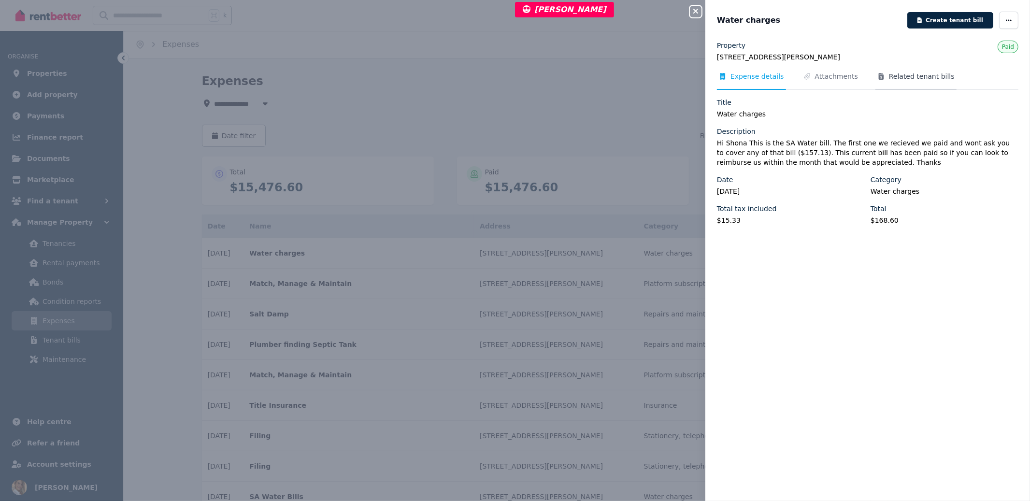
click at [883, 85] on span "Related tenant bills" at bounding box center [915, 80] width 81 height 18
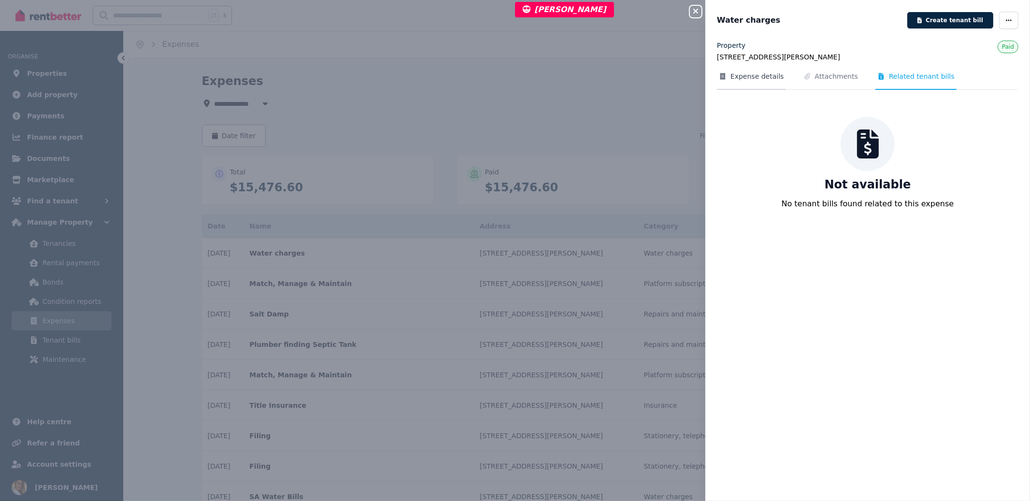
click at [746, 78] on span "Expense details" at bounding box center [757, 76] width 54 height 10
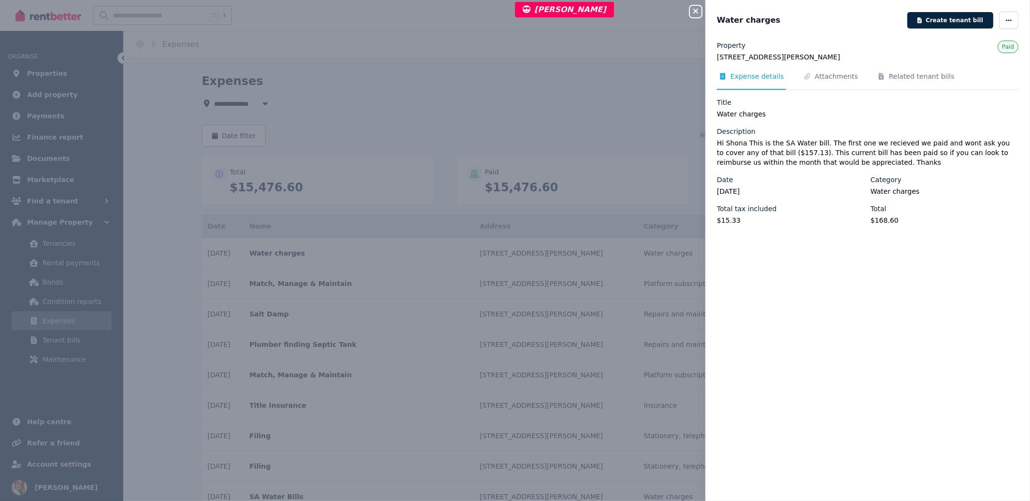
click at [198, 243] on div "Close panel Water charges Create tenant bill Property [STREET_ADDRESS][PERSON_N…" at bounding box center [515, 250] width 1030 height 501
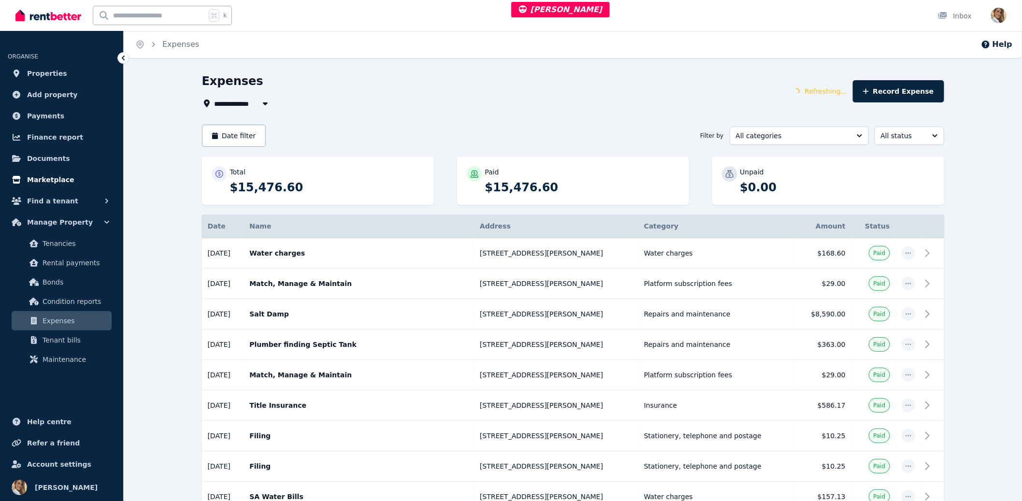
drag, startPoint x: 308, startPoint y: 96, endPoint x: 73, endPoint y: 177, distance: 248.2
click at [308, 98] on div "**********" at bounding box center [494, 91] width 585 height 36
click at [719, 255] on td "Water charges" at bounding box center [716, 253] width 157 height 30
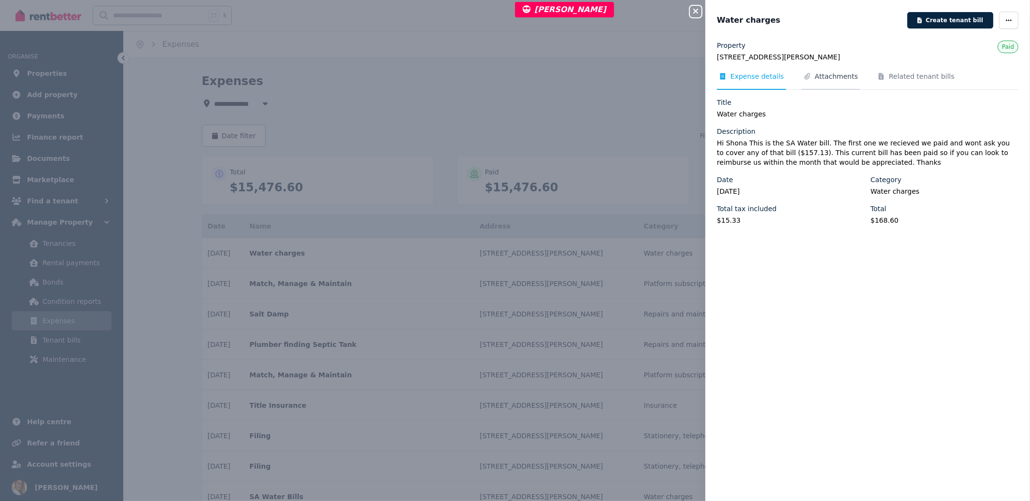
drag, startPoint x: 809, startPoint y: 71, endPoint x: 814, endPoint y: 73, distance: 5.8
click at [809, 70] on div "Property 16 Forster St, Kadina Paid Expense details Attachments Related tenant …" at bounding box center [867, 137] width 301 height 192
click at [819, 75] on span "Attachments" at bounding box center [836, 76] width 43 height 10
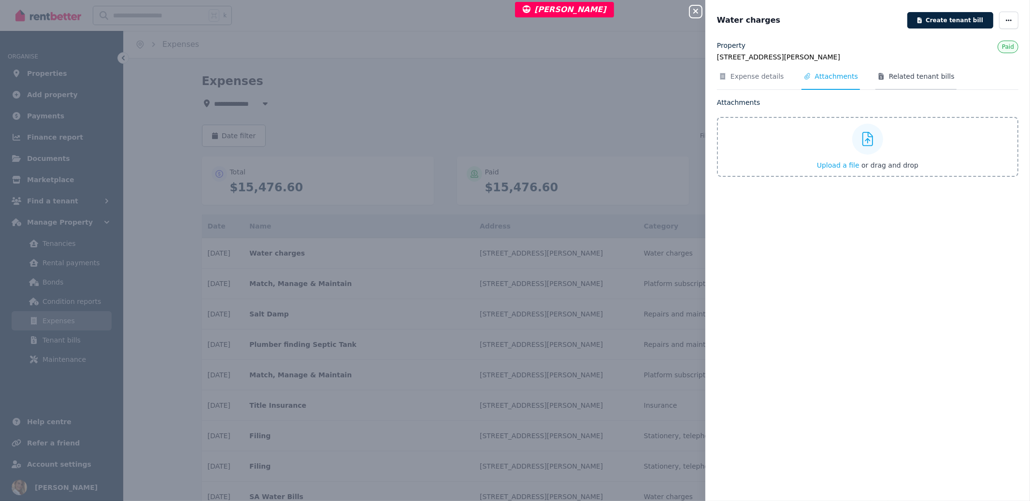
click at [889, 72] on span "Related tenant bills" at bounding box center [922, 76] width 66 height 10
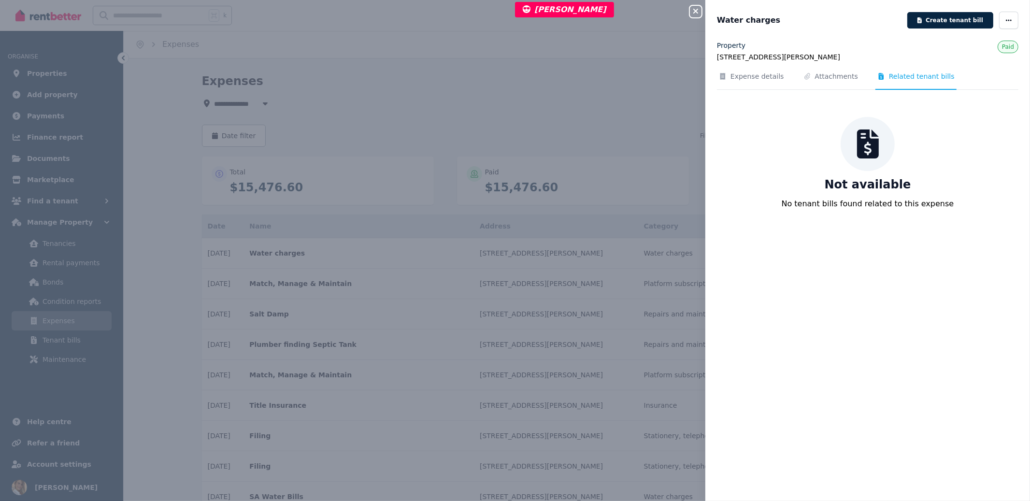
click at [928, 63] on div "Property 16 Forster St, Kadina Paid Expense details Attachments Related tenant …" at bounding box center [867, 134] width 301 height 186
click at [960, 23] on button "Create tenant bill" at bounding box center [950, 20] width 86 height 16
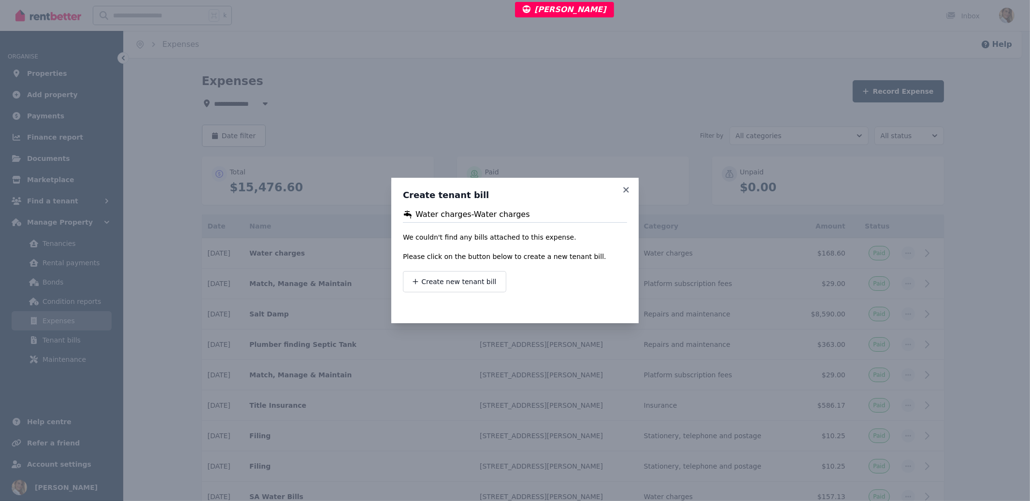
click at [618, 193] on h3 "Create tenant bill" at bounding box center [515, 195] width 224 height 12
click at [624, 193] on icon at bounding box center [626, 189] width 10 height 9
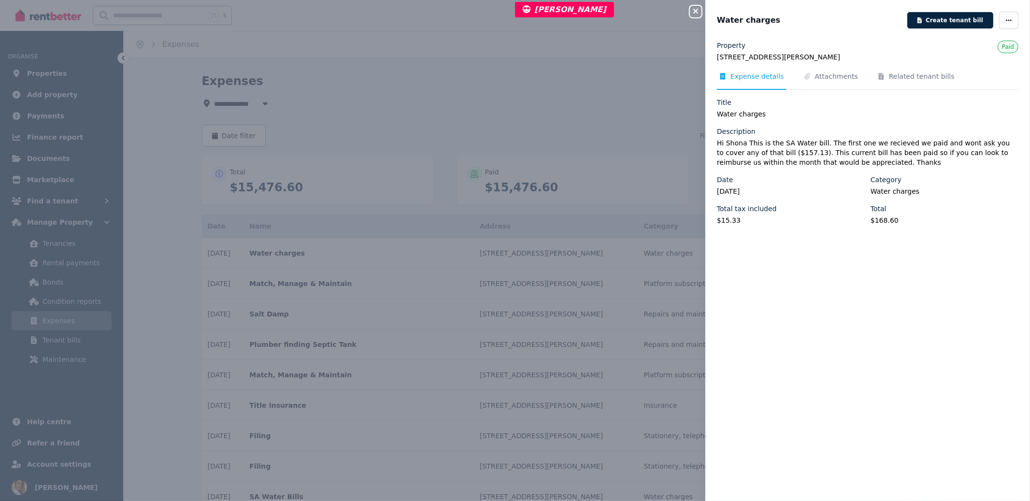
drag, startPoint x: 699, startPoint y: 11, endPoint x: 655, endPoint y: 2, distance: 44.8
click at [699, 11] on icon "button" at bounding box center [696, 11] width 12 height 8
